Goal: Information Seeking & Learning: Learn about a topic

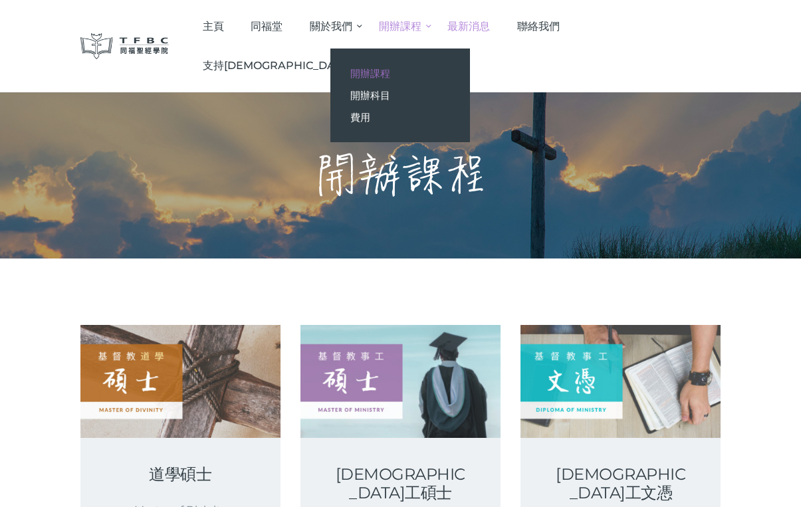
click at [490, 25] on span "最新消息" at bounding box center [469, 26] width 43 height 13
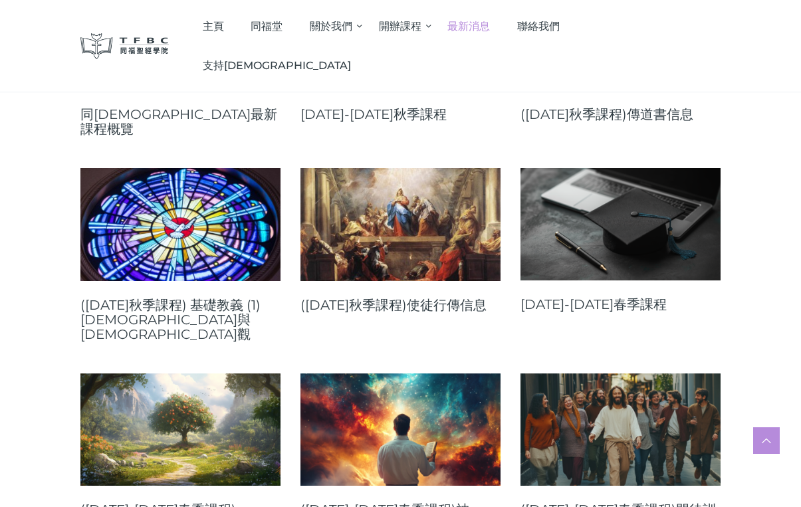
scroll to position [313, 0]
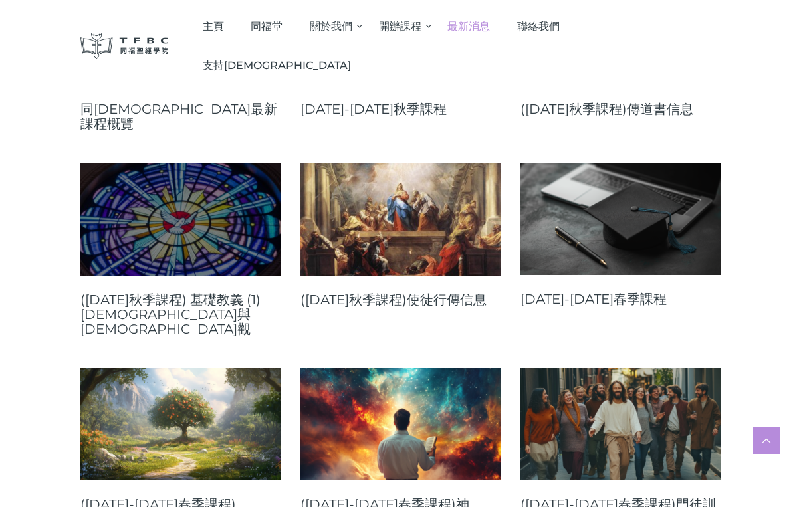
click at [178, 201] on link at bounding box center [180, 219] width 200 height 112
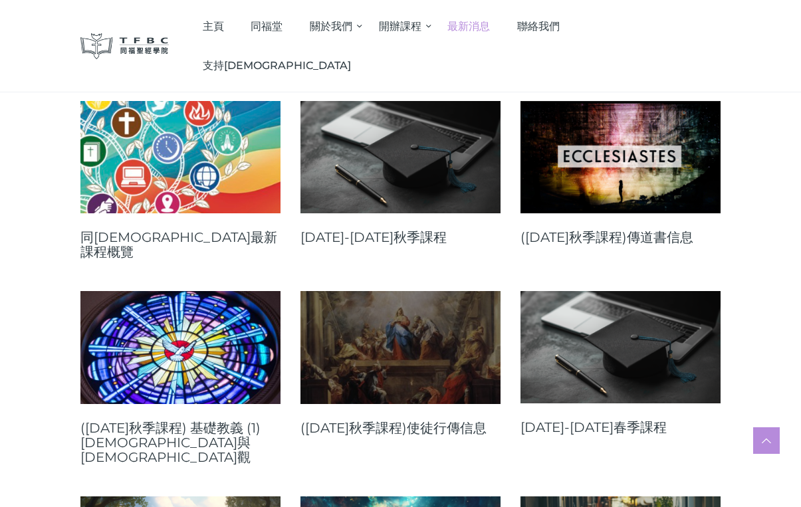
scroll to position [133, 0]
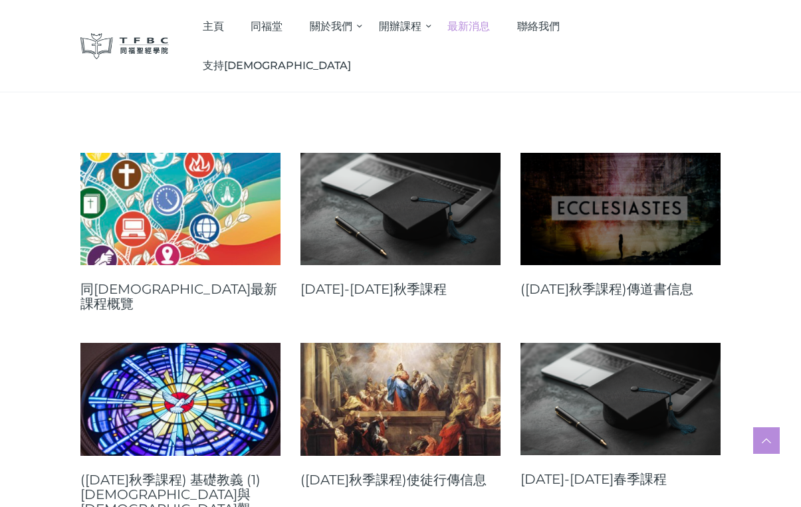
click at [607, 201] on link at bounding box center [621, 209] width 200 height 112
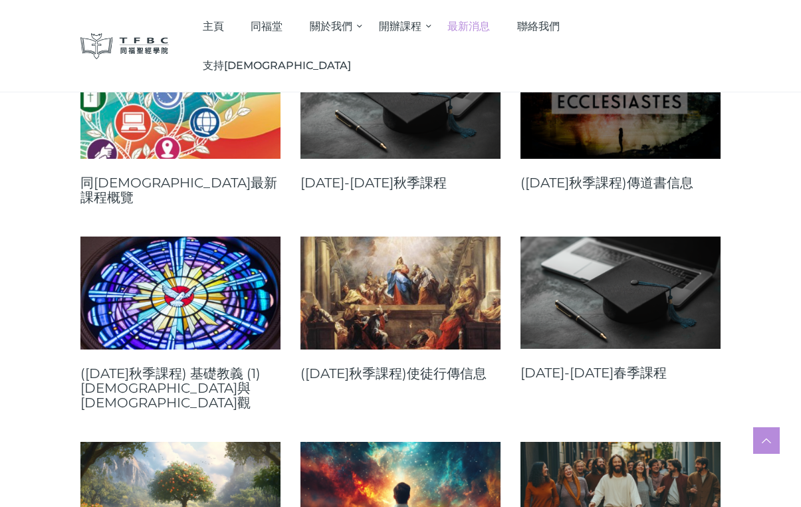
scroll to position [239, 0]
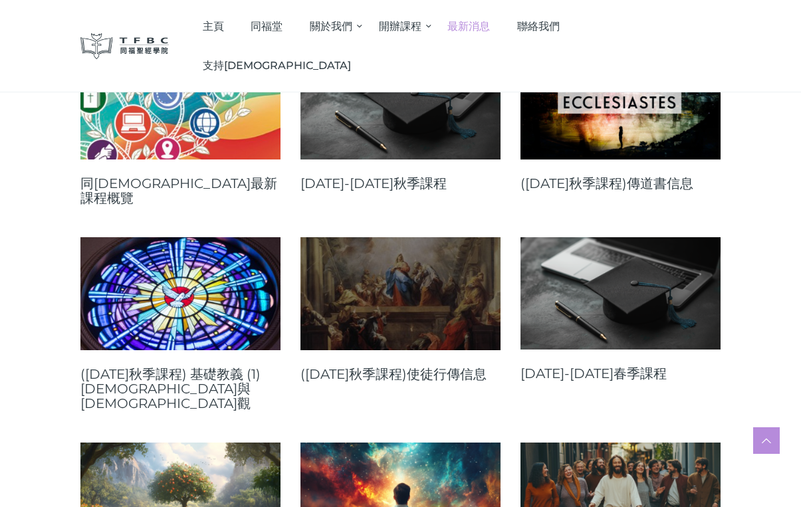
click at [447, 276] on link at bounding box center [401, 293] width 200 height 112
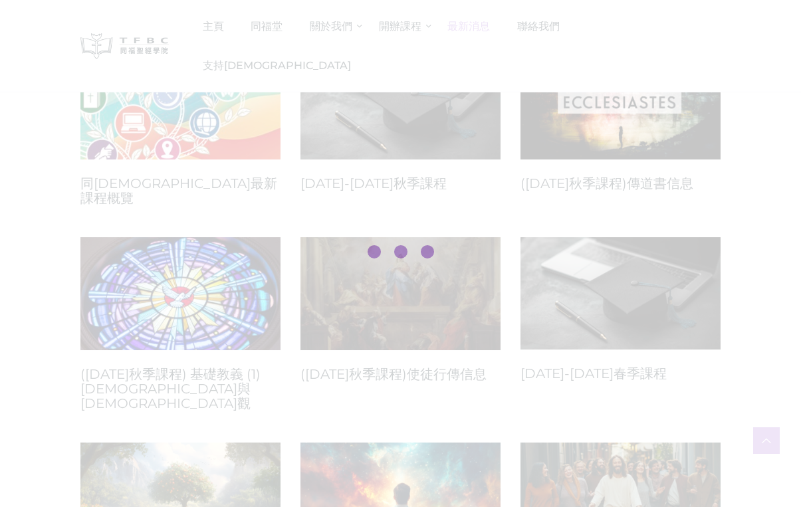
click at [447, 276] on div at bounding box center [400, 253] width 801 height 507
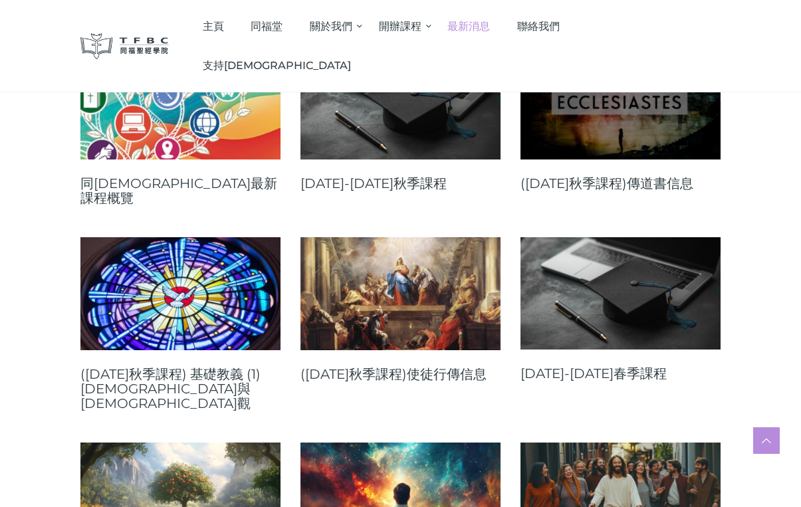
click at [619, 136] on link at bounding box center [621, 103] width 200 height 112
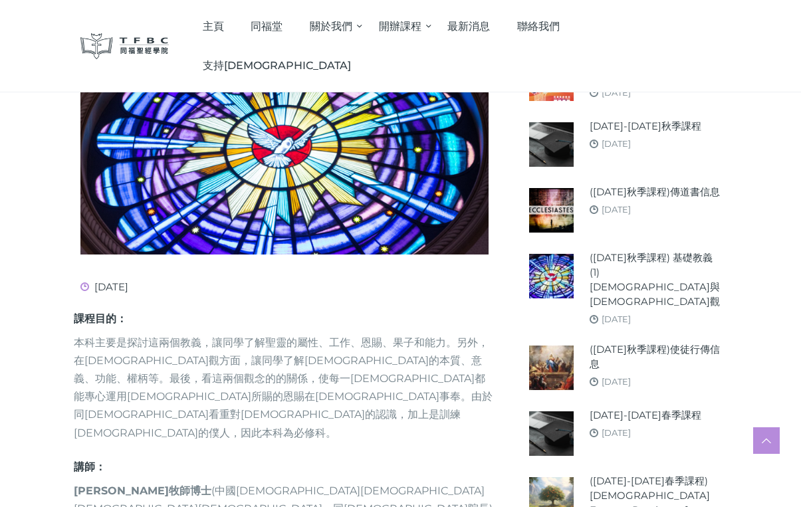
scroll to position [317, 0]
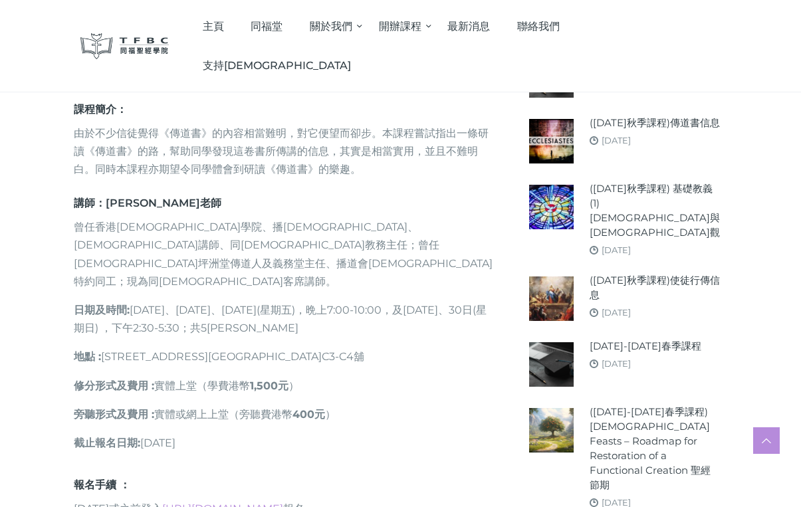
scroll to position [488, 0]
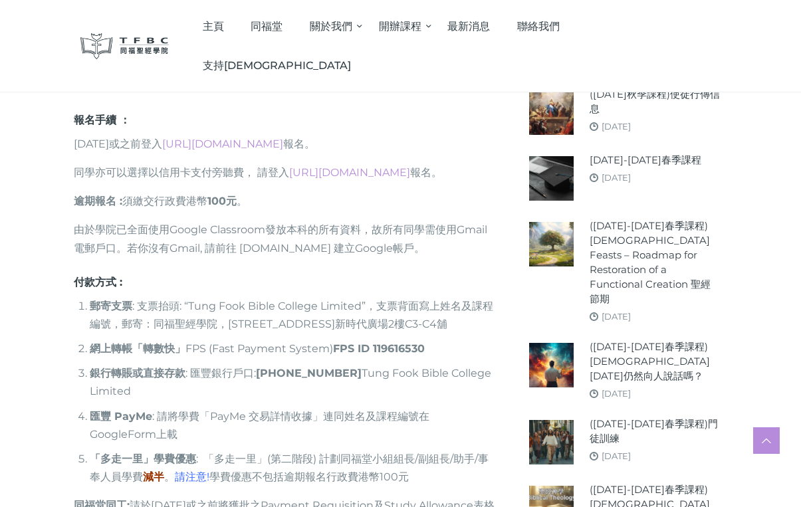
scroll to position [1202, 0]
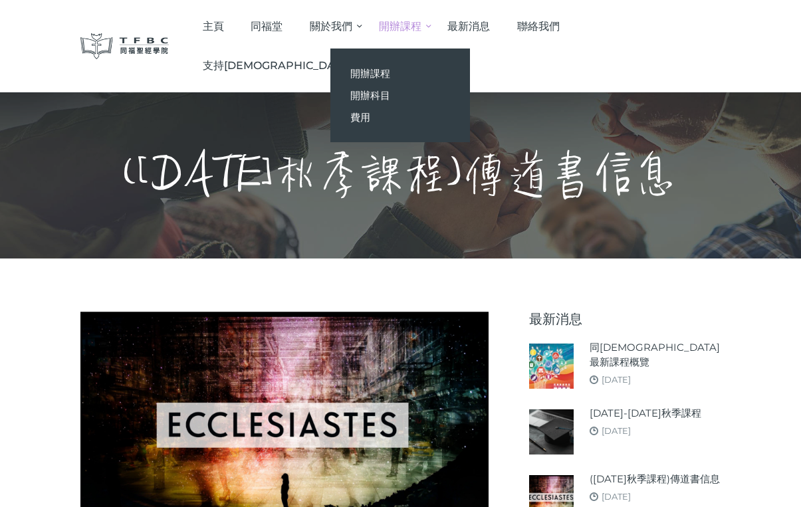
click at [422, 21] on span "開辦課程" at bounding box center [400, 26] width 43 height 13
click at [390, 73] on span "開辦課程" at bounding box center [371, 73] width 40 height 13
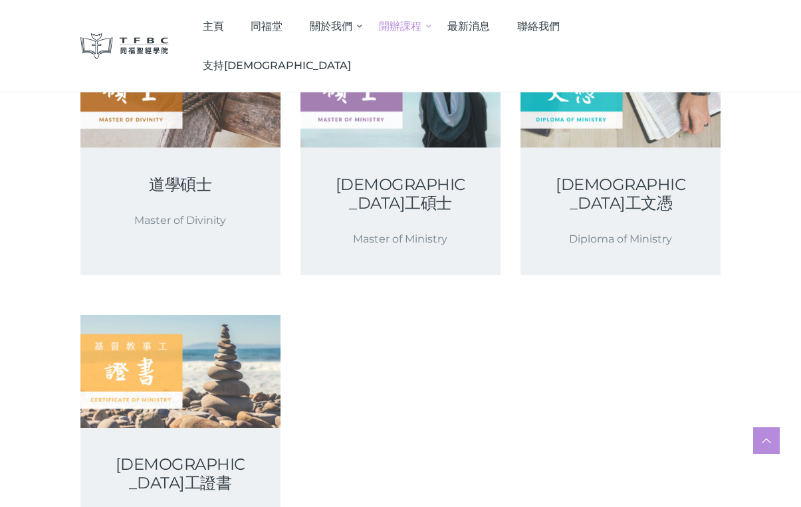
scroll to position [256, 0]
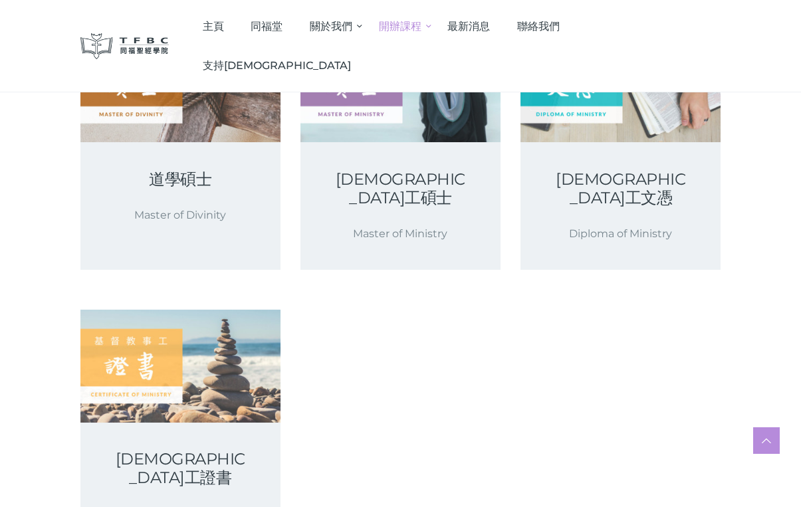
click at [430, 225] on p "Master of Ministry" at bounding box center [401, 234] width 136 height 18
click at [412, 192] on div "基督教事工碩士 Master of Ministry" at bounding box center [401, 206] width 200 height 128
click at [378, 153] on div "基督教事工碩士 Master of Ministry" at bounding box center [401, 206] width 200 height 128
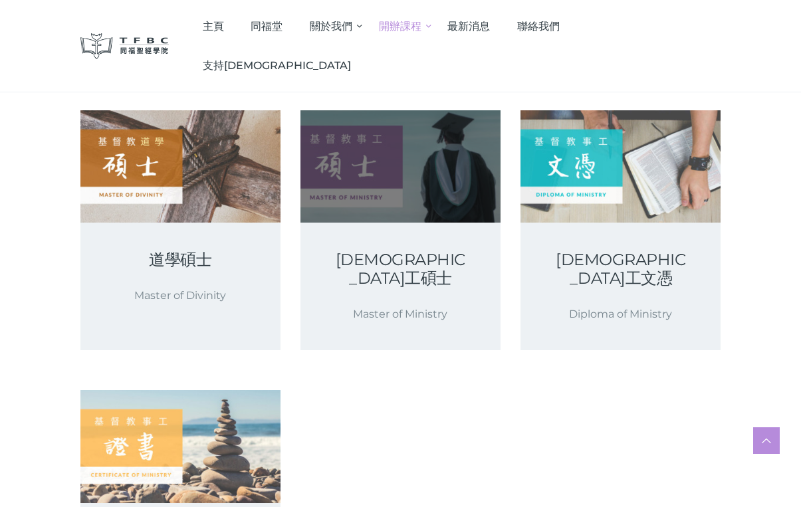
scroll to position [176, 0]
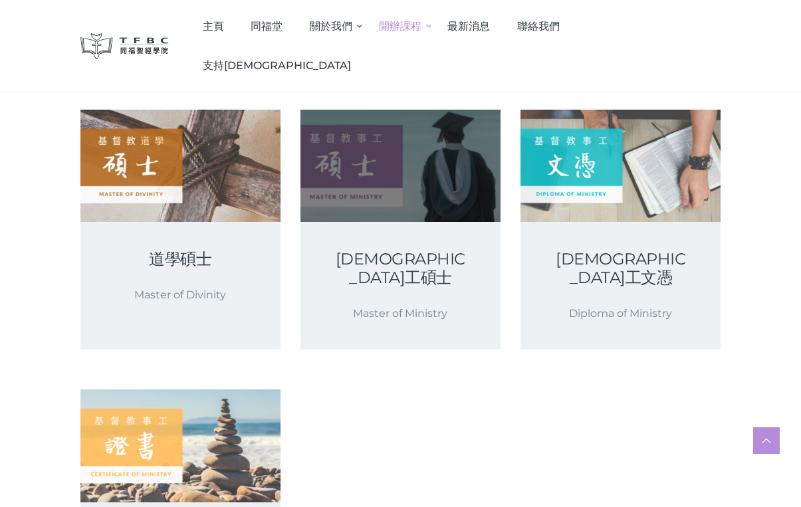
click at [418, 137] on link at bounding box center [401, 166] width 200 height 112
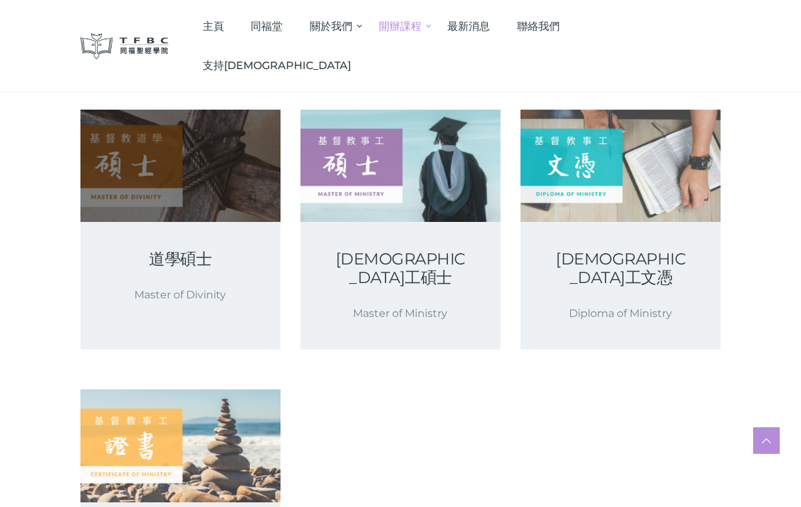
click at [211, 165] on link at bounding box center [180, 166] width 200 height 112
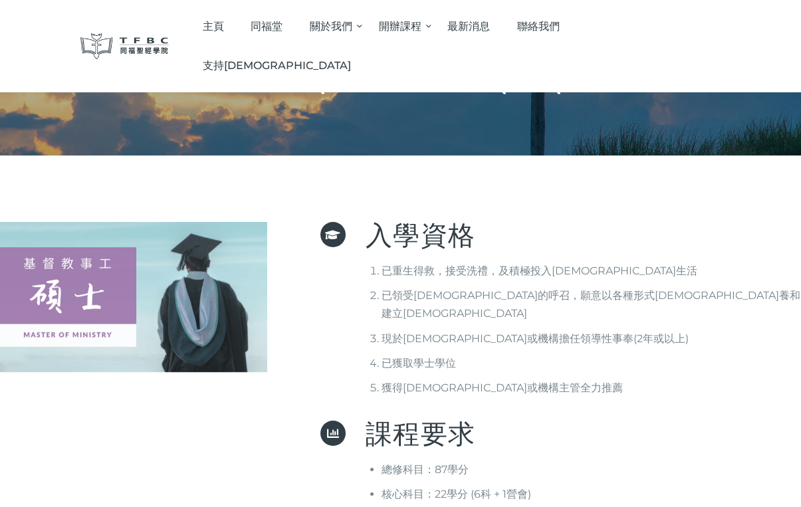
scroll to position [84, 0]
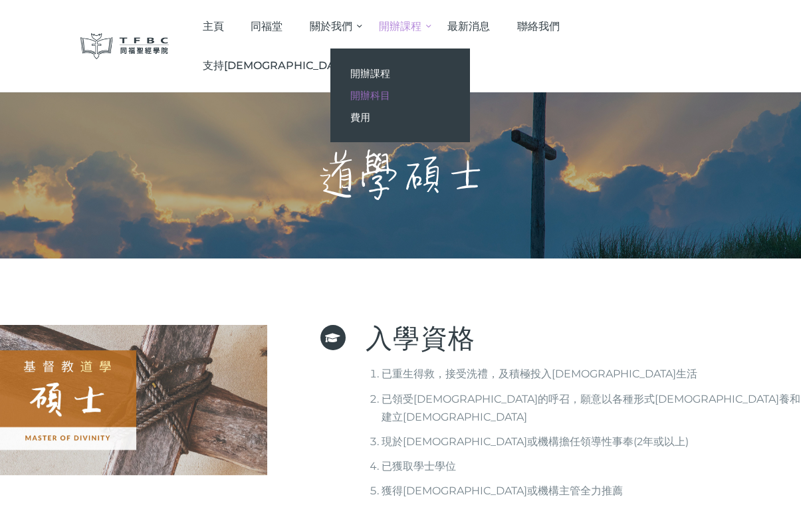
click at [390, 94] on span "開辦科目" at bounding box center [371, 95] width 40 height 13
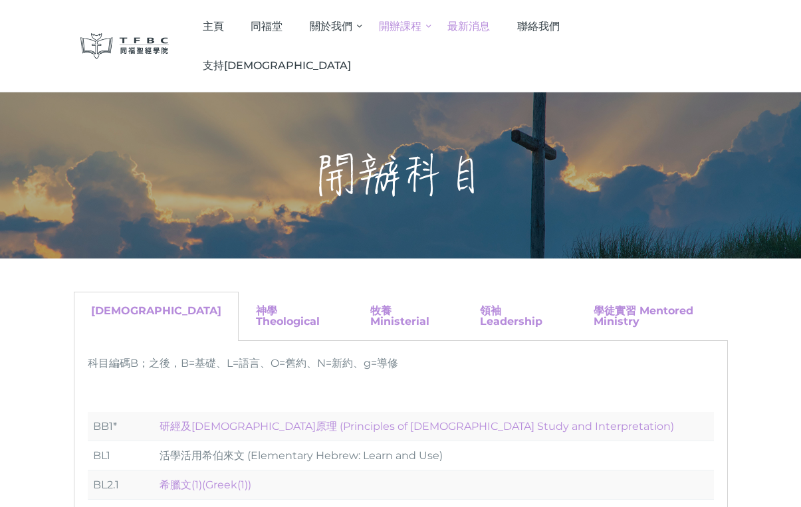
click at [490, 31] on span "最新消息" at bounding box center [469, 26] width 43 height 13
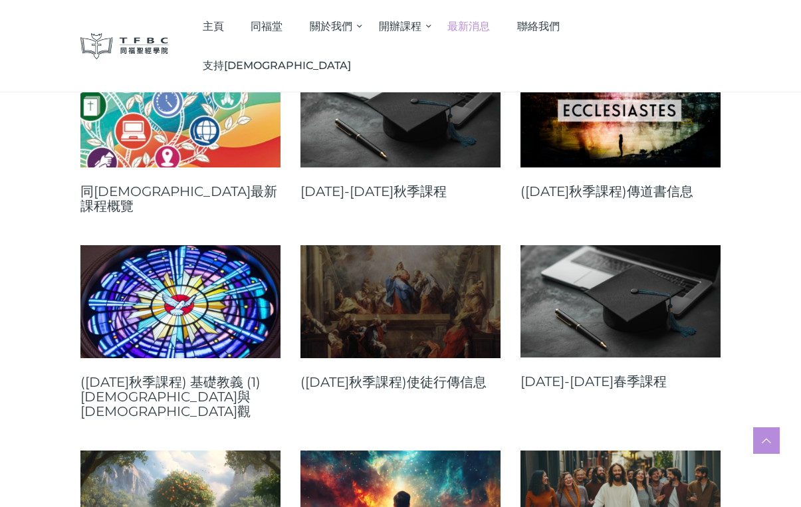
scroll to position [209, 0]
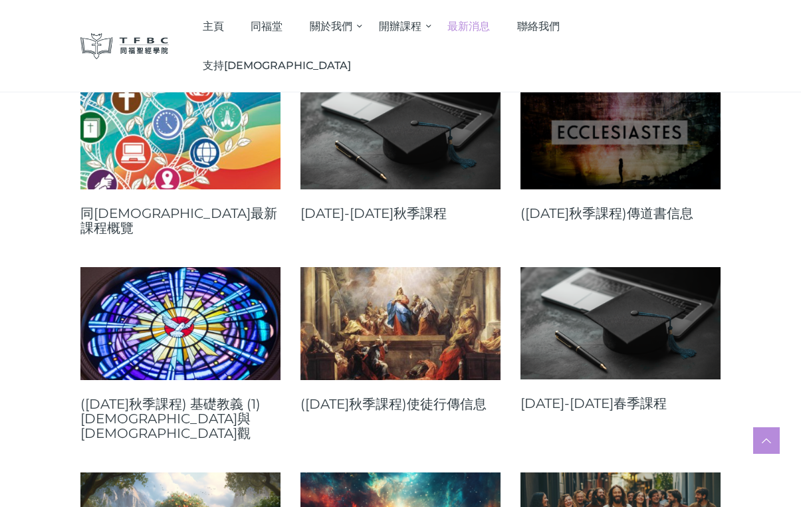
click at [629, 138] on link at bounding box center [621, 133] width 200 height 112
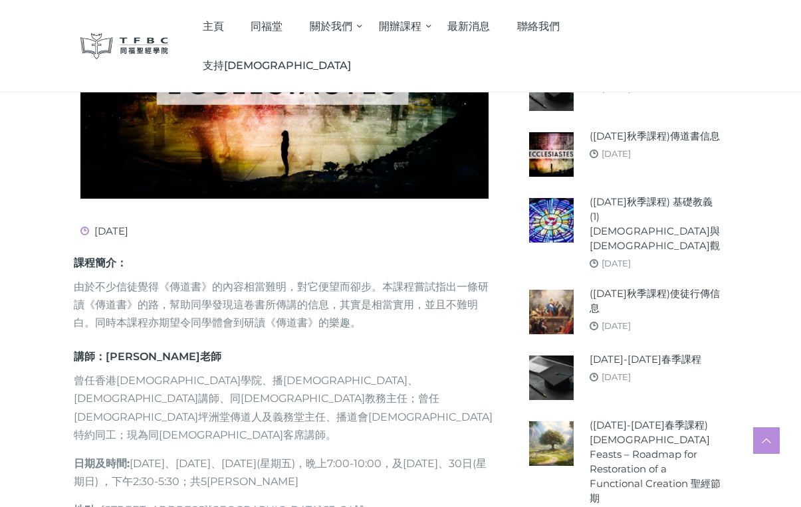
scroll to position [335, 0]
